Goal: Navigation & Orientation: Find specific page/section

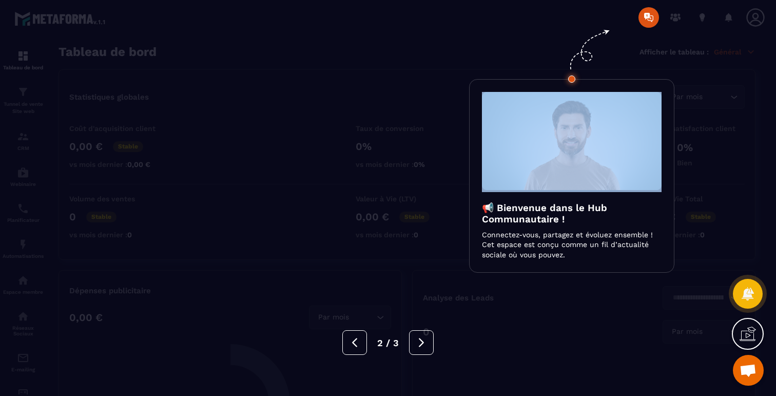
scroll to position [1316, 0]
click at [178, 67] on div at bounding box center [388, 198] width 776 height 396
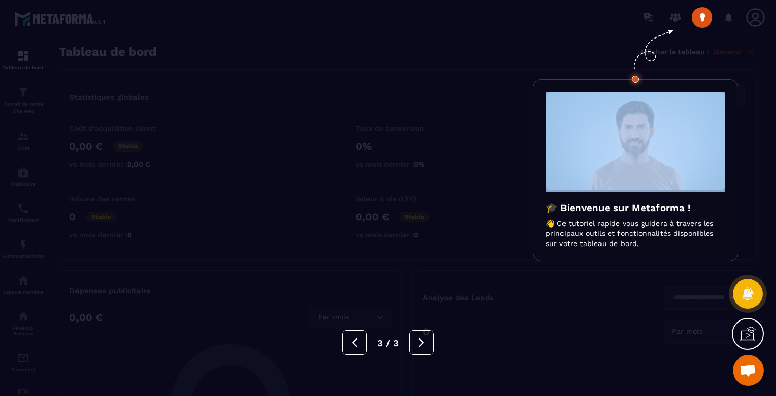
click at [178, 67] on div at bounding box center [388, 198] width 776 height 396
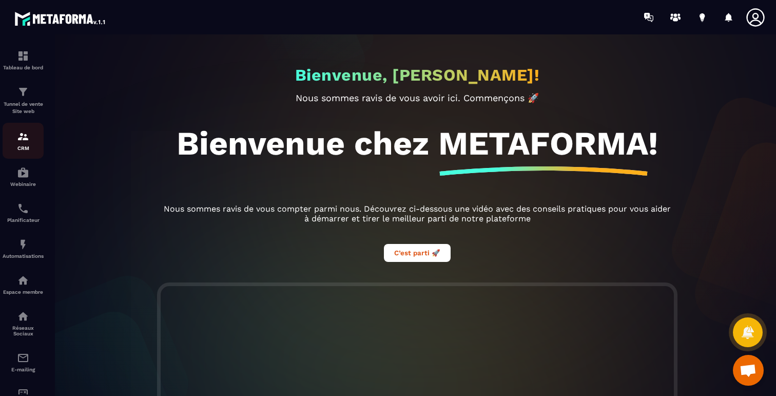
click at [20, 138] on img at bounding box center [23, 136] width 12 height 12
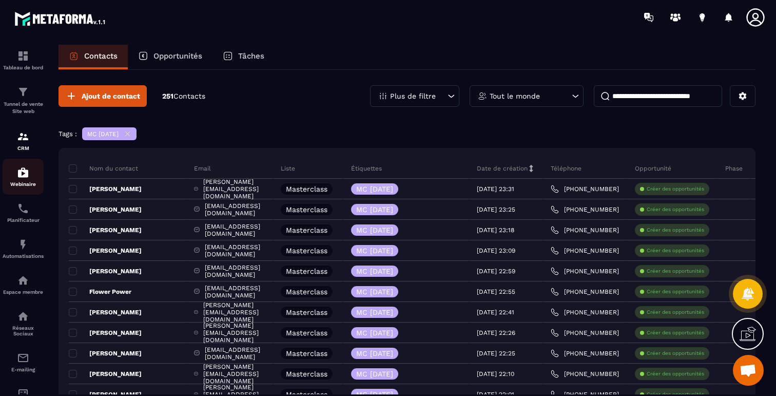
click at [21, 173] on img at bounding box center [23, 172] width 12 height 12
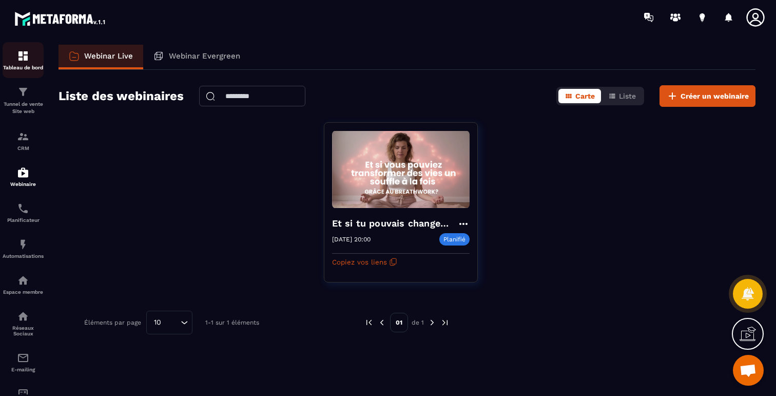
click at [22, 50] on img at bounding box center [23, 56] width 12 height 12
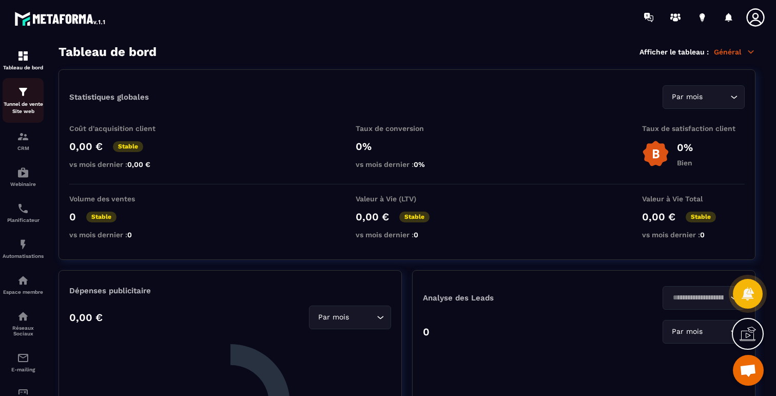
click at [22, 90] on img at bounding box center [23, 92] width 12 height 12
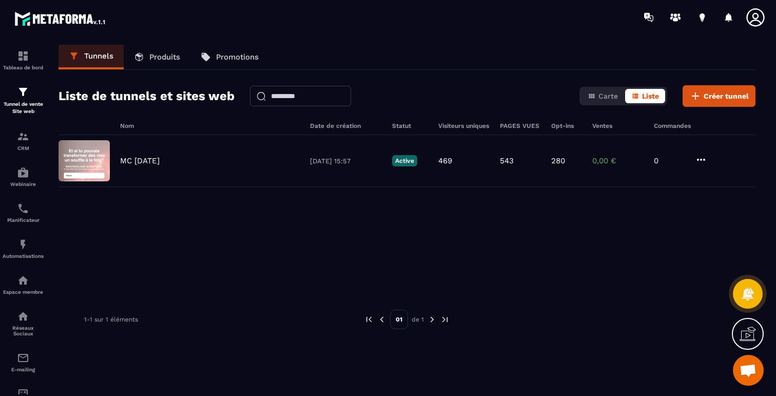
click at [147, 62] on link "Produits" at bounding box center [157, 57] width 67 height 25
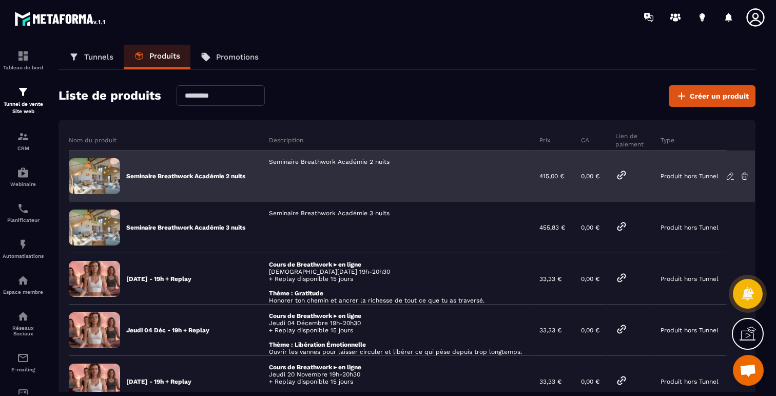
click at [626, 174] on icon at bounding box center [622, 175] width 8 height 8
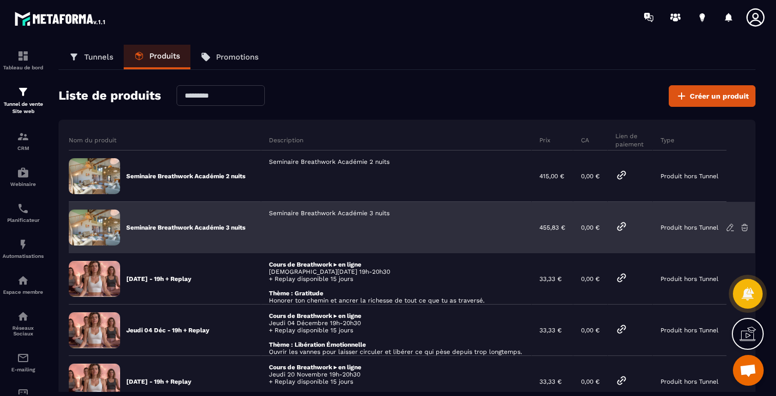
click at [188, 229] on p "Seminaire Breathwork Académie 3 nuits" at bounding box center [185, 227] width 119 height 8
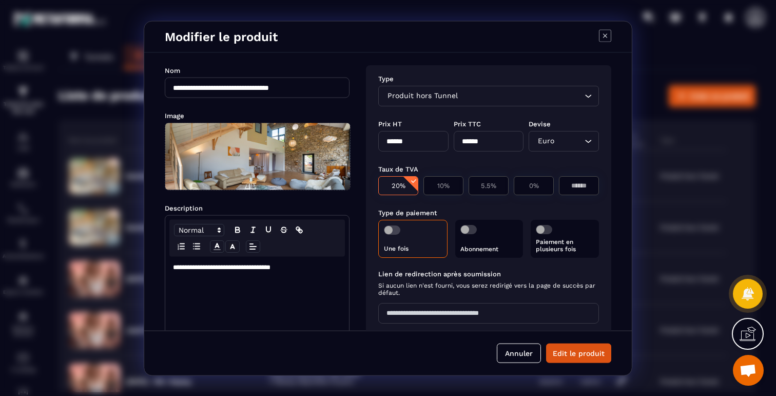
click at [601, 36] on icon "Modal window" at bounding box center [605, 35] width 12 height 12
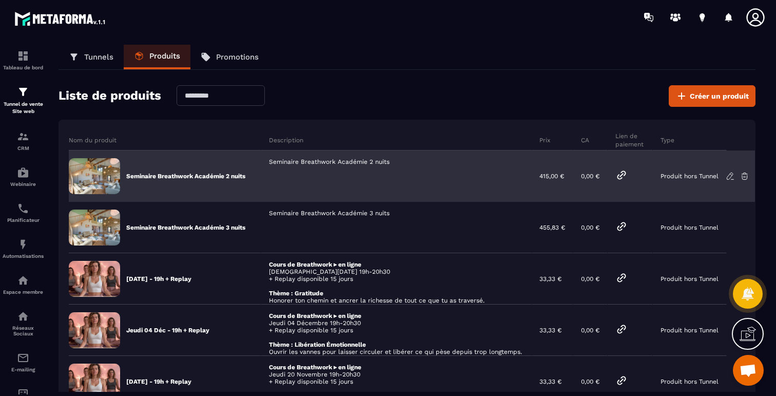
click at [357, 160] on div "Seminaire Breathwork Académie 2 nuits" at bounding box center [396, 175] width 271 height 51
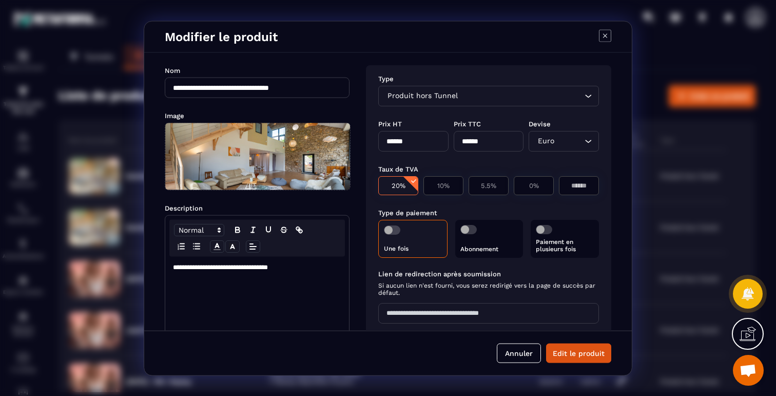
click at [405, 240] on div "Une fois" at bounding box center [412, 238] width 69 height 38
click at [395, 231] on span "Modal window" at bounding box center [392, 229] width 16 height 9
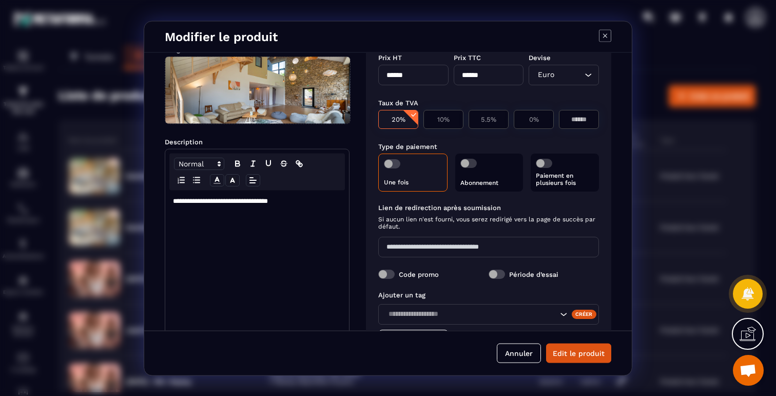
scroll to position [74, 0]
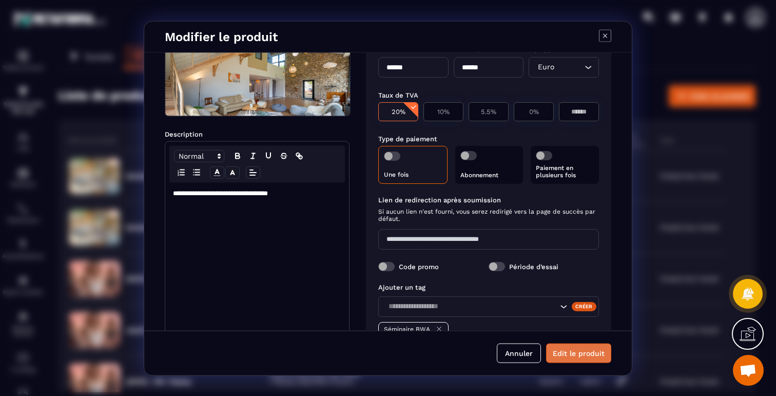
click at [589, 358] on button "Edit le produit" at bounding box center [578, 353] width 65 height 20
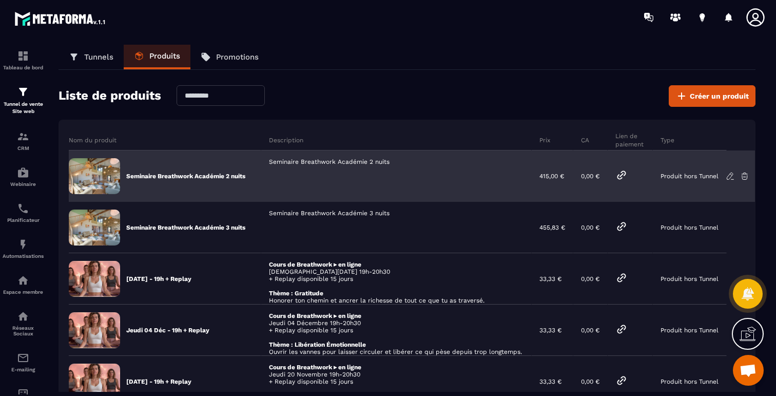
click at [626, 174] on icon at bounding box center [622, 175] width 8 height 8
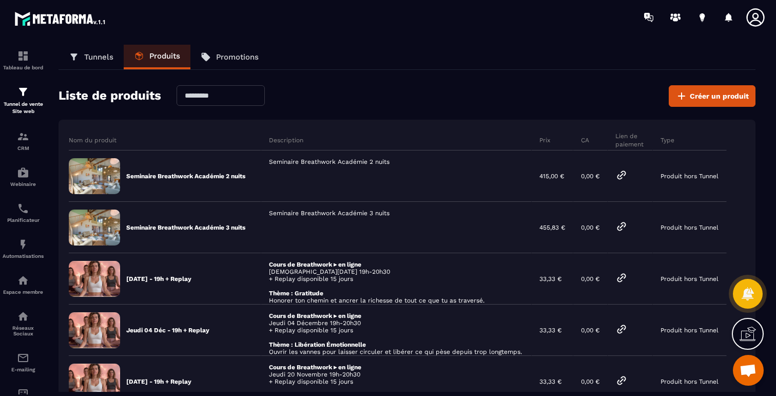
click at [234, 58] on p "Promotions" at bounding box center [237, 56] width 43 height 9
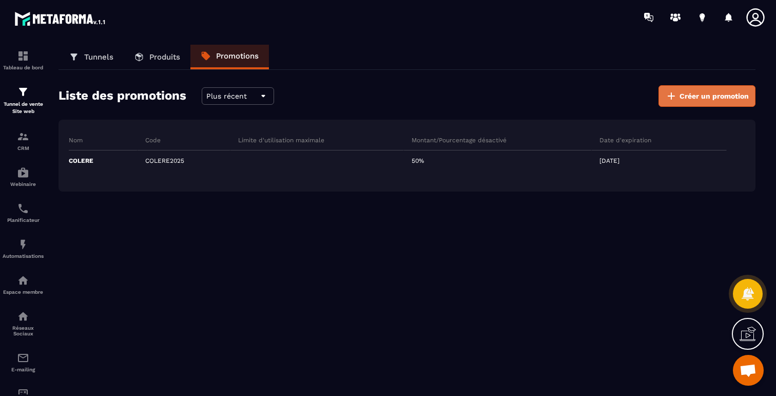
click at [691, 93] on span "Créer un promotion" at bounding box center [714, 96] width 69 height 10
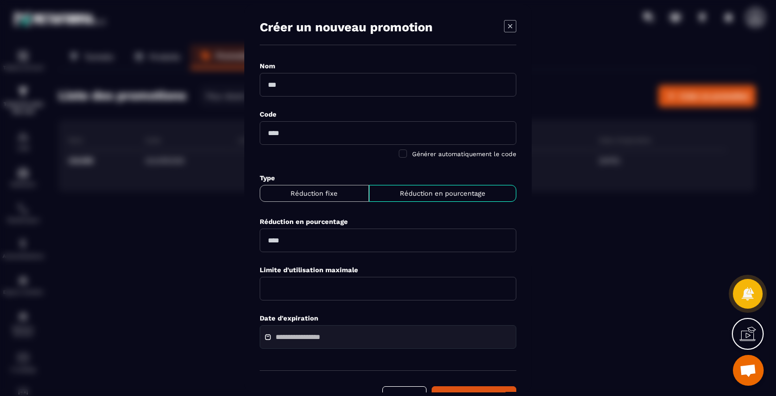
click at [507, 21] on icon "Modal window" at bounding box center [510, 26] width 12 height 12
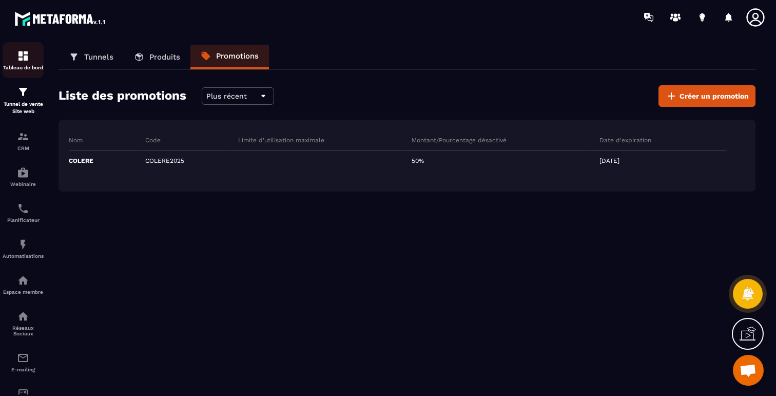
click at [22, 55] on img at bounding box center [23, 56] width 12 height 12
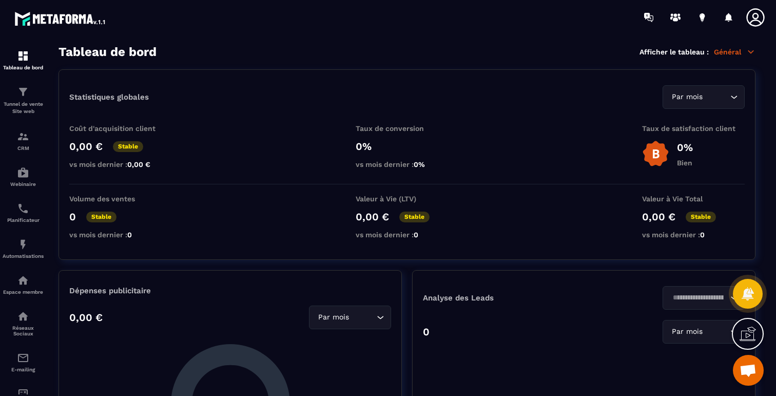
click at [728, 52] on p "Général" at bounding box center [735, 51] width 42 height 9
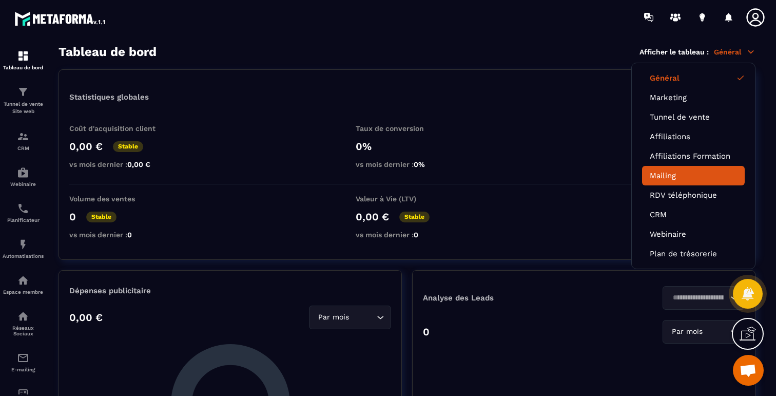
click at [665, 171] on link "Mailing" at bounding box center [693, 175] width 87 height 9
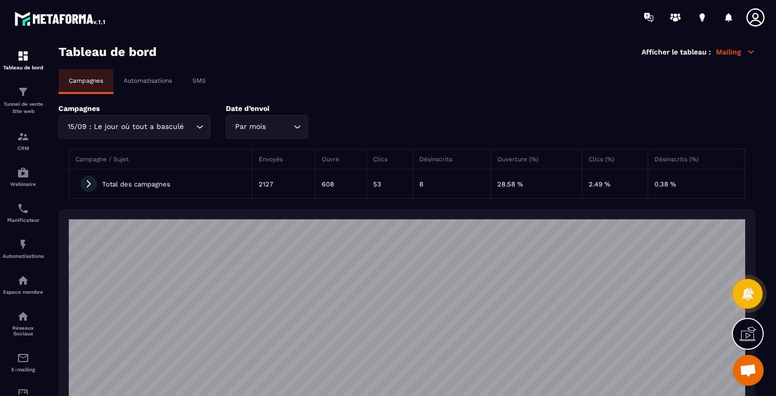
click at [84, 184] on icon at bounding box center [88, 183] width 9 height 9
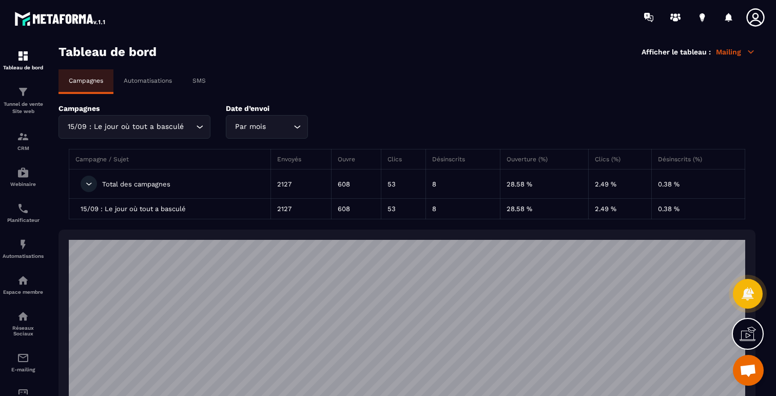
click at [120, 207] on span "15/09 : Le jour où tout a basculé" at bounding box center [133, 209] width 105 height 8
click at [141, 180] on div "Total des campagnes" at bounding box center [169, 184] width 189 height 16
click at [342, 208] on td "608" at bounding box center [357, 209] width 50 height 21
click at [151, 81] on p "Automatisations" at bounding box center [148, 80] width 48 height 7
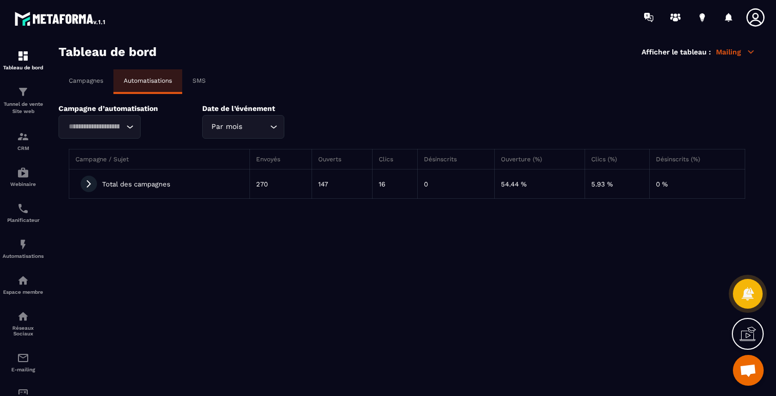
click at [83, 191] on span at bounding box center [89, 184] width 16 height 16
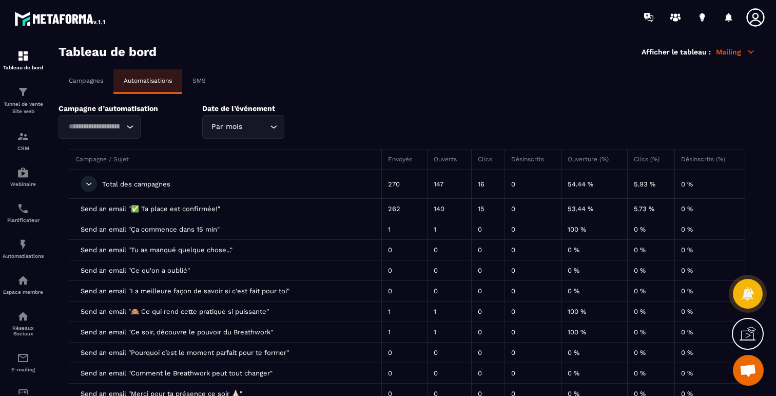
click at [92, 183] on icon at bounding box center [88, 183] width 9 height 9
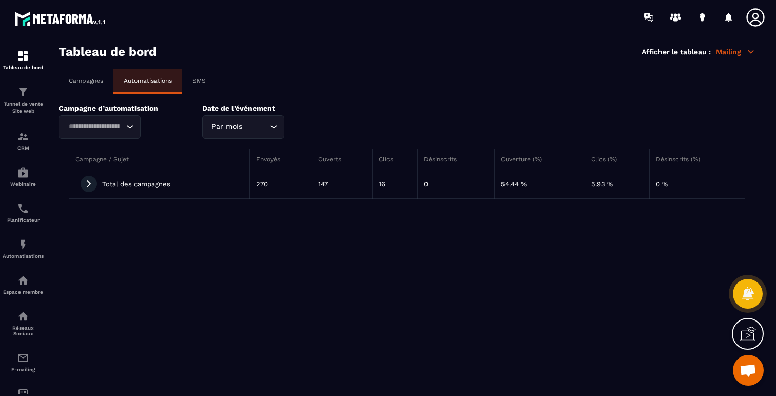
click at [90, 88] on div "Campagnes" at bounding box center [86, 80] width 55 height 23
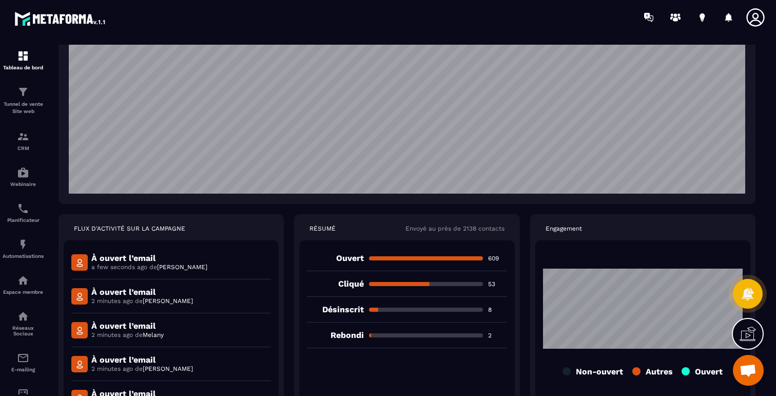
scroll to position [234, 0]
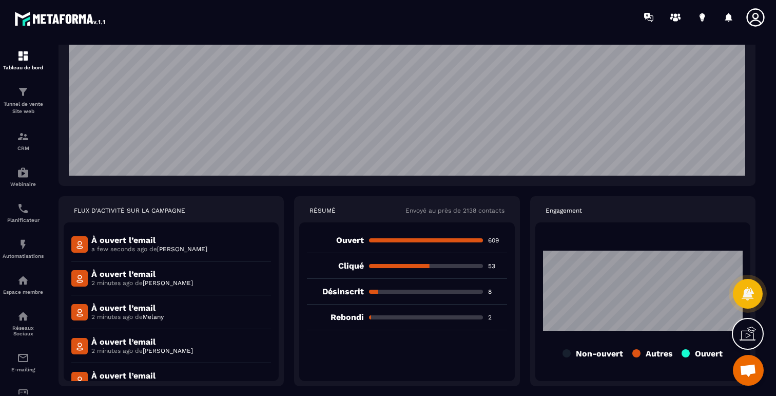
click at [160, 316] on span "Melany" at bounding box center [153, 316] width 21 height 7
click at [168, 283] on span "[PERSON_NAME]" at bounding box center [168, 282] width 50 height 7
click at [167, 248] on span "[PERSON_NAME]" at bounding box center [182, 248] width 50 height 7
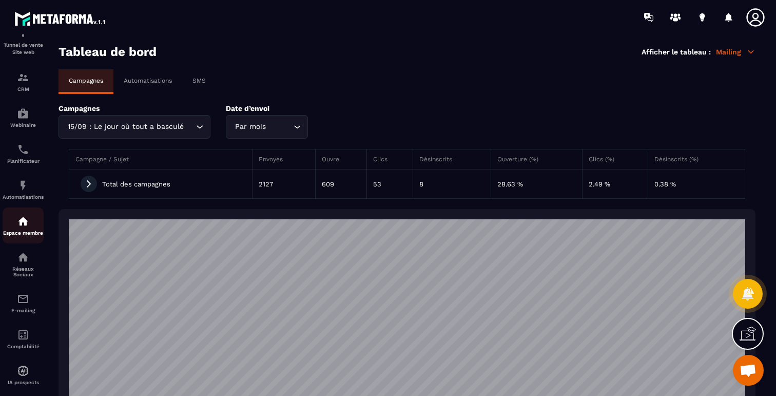
scroll to position [79, 0]
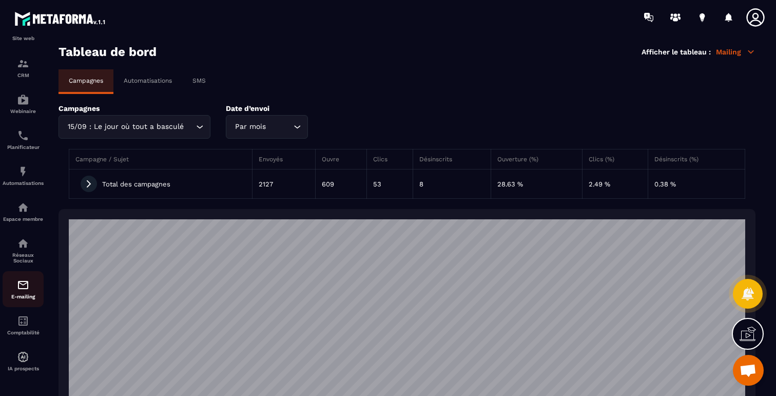
click at [29, 287] on img at bounding box center [23, 285] width 12 height 12
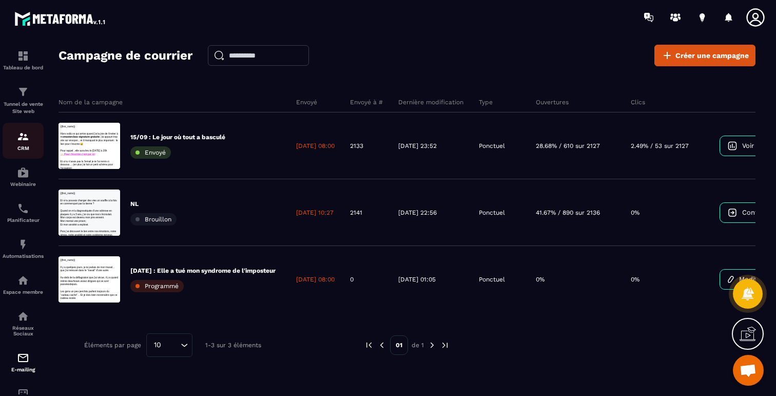
click at [27, 144] on div "CRM" at bounding box center [23, 140] width 41 height 21
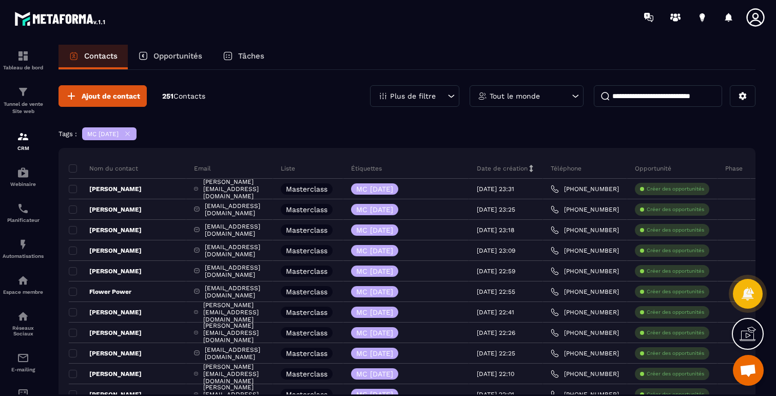
click at [414, 93] on p "Plus de filtre" at bounding box center [413, 95] width 46 height 7
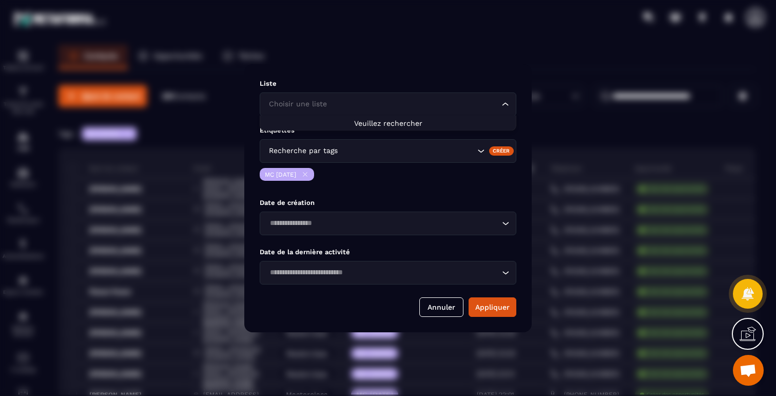
click at [412, 103] on input "Search for option" at bounding box center [383, 104] width 233 height 11
click at [422, 128] on ul "Veuillez rechercher" at bounding box center [388, 123] width 257 height 15
click at [402, 123] on span "Veuillez rechercher" at bounding box center [388, 123] width 68 height 8
type input "***"
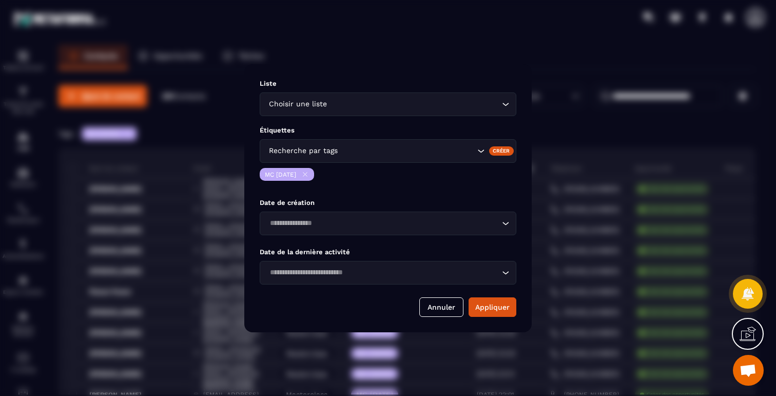
click at [386, 60] on div "Modal window" at bounding box center [388, 198] width 776 height 396
click at [392, 59] on div "Modal window" at bounding box center [388, 198] width 776 height 396
click at [430, 306] on button "Annuler" at bounding box center [442, 307] width 44 height 20
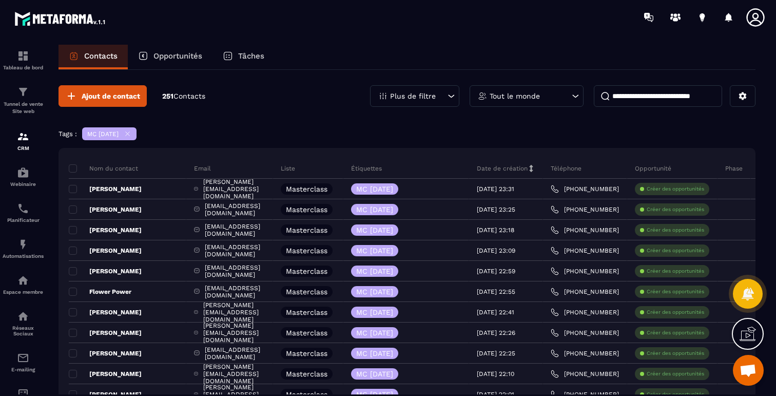
click at [230, 55] on icon at bounding box center [228, 56] width 10 height 10
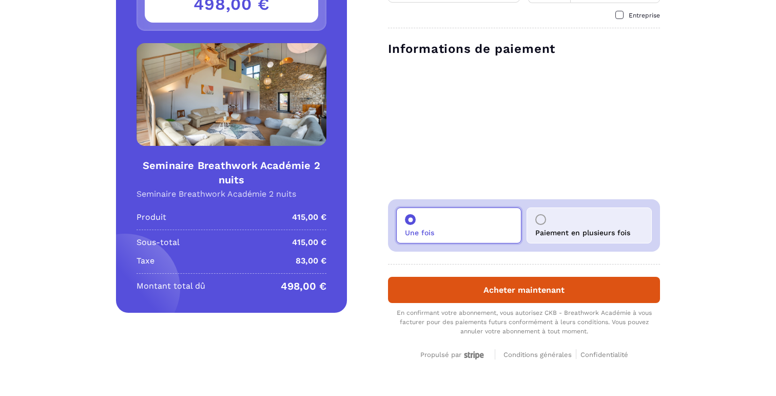
scroll to position [105, 0]
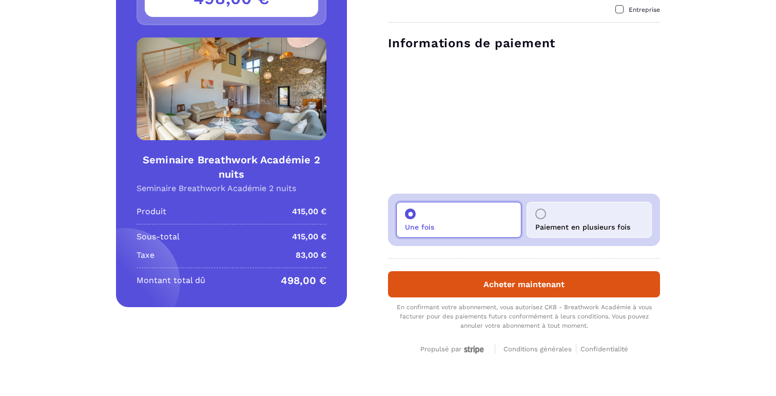
click at [558, 223] on p "Paiement en plusieurs fois" at bounding box center [583, 227] width 95 height 8
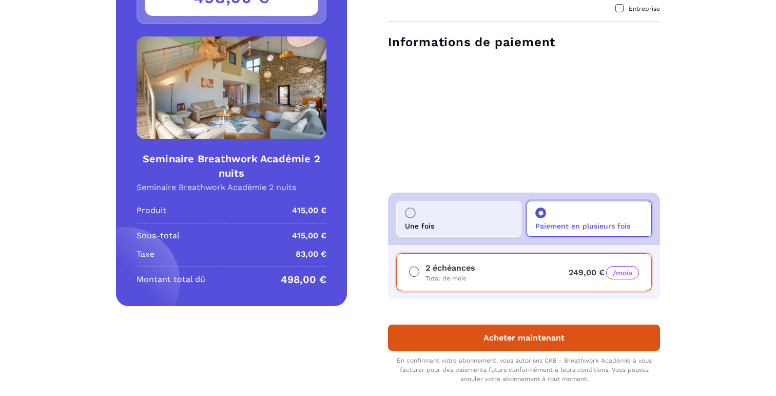
click at [486, 223] on div "Une fois" at bounding box center [458, 219] width 125 height 36
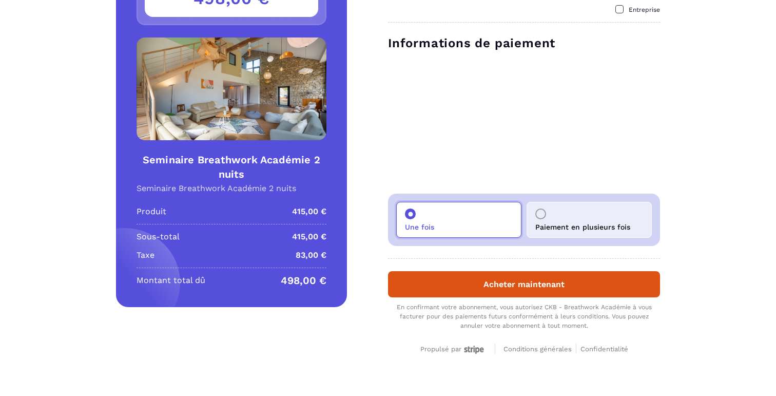
click at [568, 223] on p "Paiement en plusieurs fois" at bounding box center [583, 227] width 95 height 8
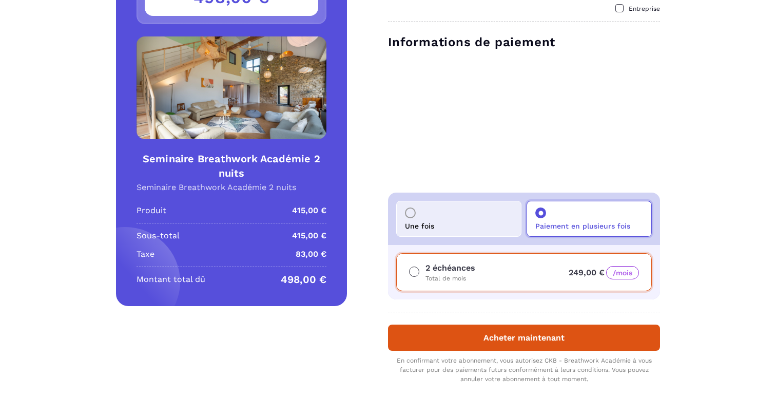
click at [540, 284] on div "2 échéances Total de mois 249,00 € /mois" at bounding box center [524, 272] width 256 height 38
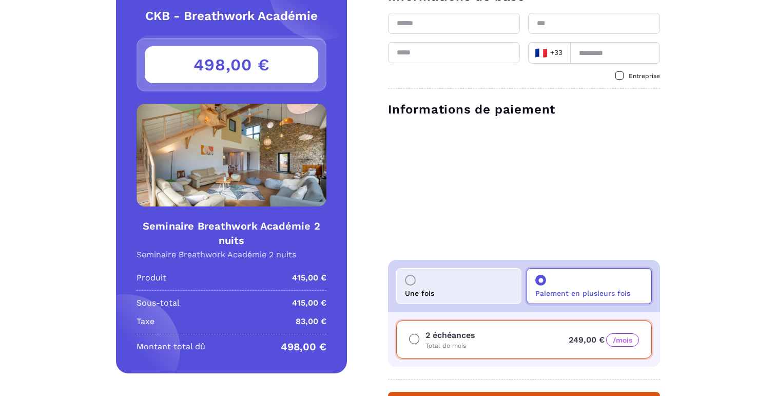
scroll to position [0, 0]
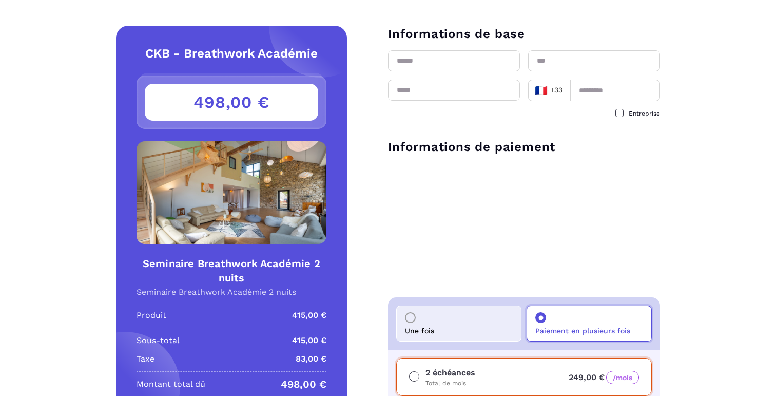
click at [441, 312] on div "Une fois" at bounding box center [458, 324] width 125 height 36
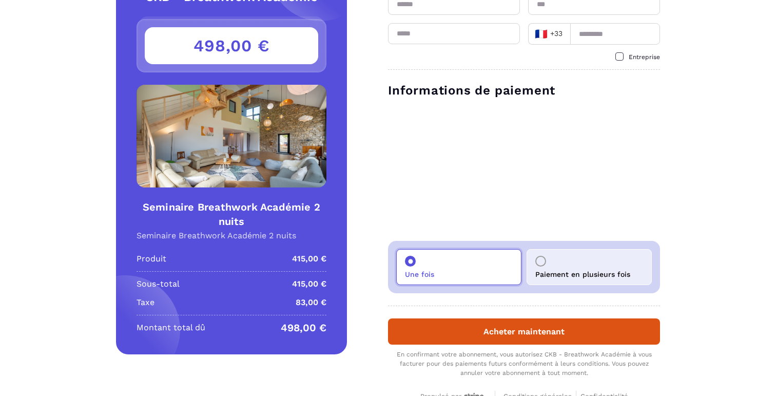
scroll to position [91, 0]
